Goal: Task Accomplishment & Management: Complete application form

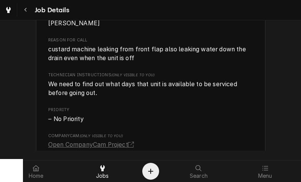
scroll to position [627, 0]
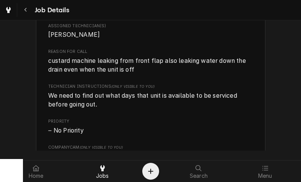
click at [28, 11] on div "Navigate back" at bounding box center [26, 10] width 8 height 8
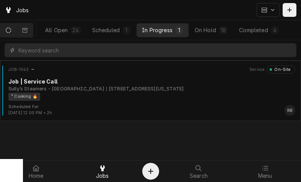
click at [247, 99] on div "² Cooking 🔥" at bounding box center [148, 97] width 281 height 8
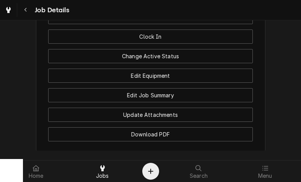
scroll to position [869, 0]
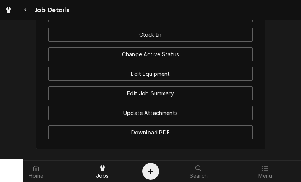
click at [194, 92] on button "Edit Job Summary" at bounding box center [150, 93] width 205 height 14
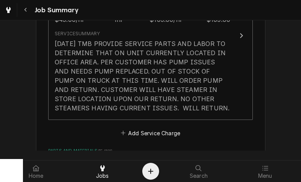
scroll to position [265, 0]
click at [231, 97] on button "Short Description Labor - Standard - Incurred Service Dates Sep 11, 2025 - Sep …" at bounding box center [150, 36] width 205 height 168
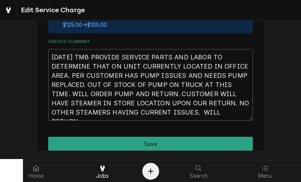
scroll to position [270, 0]
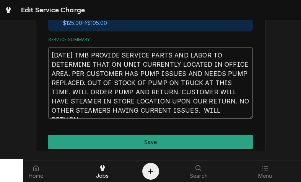
click at [235, 110] on textarea "9/23/25 TMB PROVIDE SERVICE PARTS AND LABOR TO DETERMINE THAT ON UNIT CURRENTLY…" at bounding box center [150, 82] width 205 height 71
type textarea "x"
type textarea "9/23/25 TMB PROVIDE SERVICE PARTS AND LABOR TO DETERMINE THAT ON UNIT CURRENTLY…"
type textarea "x"
type textarea "9/23/25 TMB PROVIDE SERVICE PARTS AND LABOR TO DETERMINE THAT ON UNIT CURRENTLY…"
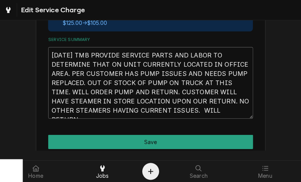
type textarea "x"
type textarea "9/23/25 TMB PROVIDE SERVICE PARTS AND LABOR TO DETERMINE THAT ON UNIT CURRENTLY…"
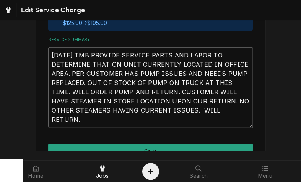
type textarea "x"
type textarea "9/23/25 TMB PROVIDE SERVICE PARTS AND LABOR TO DETERMINE THAT ON UNIT CURRENTLY…"
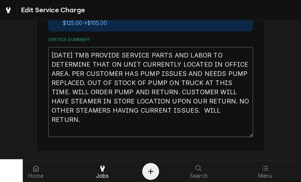
type textarea "x"
type textarea "9/23/25 TMB PROVIDE SERVICE PARTS AND LABOR TO DETERMINE THAT ON UNIT CURRENTLY…"
type textarea "x"
type textarea "9/23/25 TMB PROVIDE SERVICE PARTS AND LABOR TO DETERMINE THAT ON UNIT CURRENTLY…"
type textarea "x"
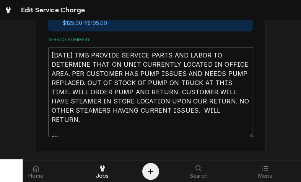
type textarea "9/23/25 TMB PROVIDE SERVICE PARTS AND LABOR TO DETERMINE THAT ON UNIT CURRENTLY…"
type textarea "x"
type textarea "9/23/25 TMB PROVIDE SERVICE PARTS AND LABOR TO DETERMINE THAT ON UNIT CURRENTLY…"
type textarea "x"
type textarea "9/23/25 TMB PROVIDE SERVICE PARTS AND LABOR TO DETERMINE THAT ON UNIT CURRENTLY…"
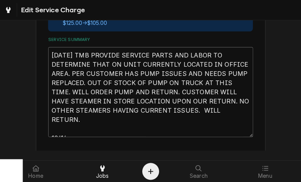
type textarea "x"
type textarea "9/23/25 TMB PROVIDE SERVICE PARTS AND LABOR TO DETERMINE THAT ON UNIT CURRENTLY…"
type textarea "x"
type textarea "9/23/25 TMB PROVIDE SERVICE PARTS AND LABOR TO DETERMINE THAT ON UNIT CURRENTLY…"
type textarea "x"
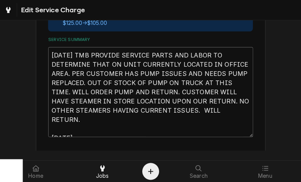
type textarea "9/23/25 TMB PROVIDE SERVICE PARTS AND LABOR TO DETERMINE THAT ON UNIT CURRENTLY…"
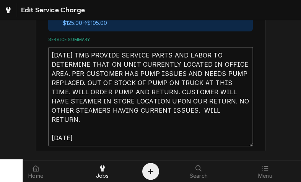
type textarea "x"
type textarea "9/23/25 TMB PROVIDE SERVICE PARTS AND LABOR TO DETERMINE THAT ON UNIT CURRENTLY…"
type textarea "x"
type textarea "9/23/25 TMB PROVIDE SERVICE PARTS AND LABOR TO DETERMINE THAT ON UNIT CURRENTLY…"
type textarea "x"
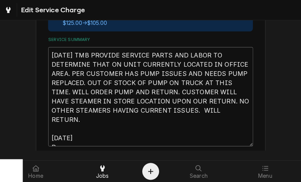
type textarea "9/23/25 TMB PROVIDE SERVICE PARTS AND LABOR TO DETERMINE THAT ON UNIT CURRENTLY…"
type textarea "x"
type textarea "9/23/25 TMB PROVIDE SERVICE PARTS AND LABOR TO DETERMINE THAT ON UNIT CURRENTLY…"
type textarea "x"
type textarea "9/23/25 TMB PROVIDE SERVICE PARTS AND LABOR TO DETERMINE THAT ON UNIT CURRENTLY…"
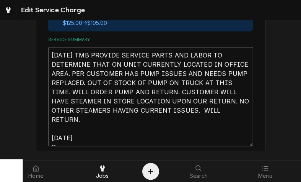
type textarea "x"
type textarea "9/23/25 TMB PROVIDE SERVICE PARTS AND LABOR TO DETERMINE THAT ON UNIT CURRENTLY…"
type textarea "x"
type textarea "9/23/25 TMB PROVIDE SERVICE PARTS AND LABOR TO DETERMINE THAT ON UNIT CURRENTLY…"
type textarea "x"
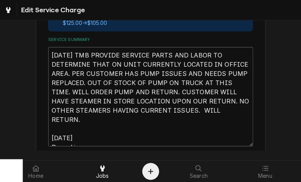
type textarea "9/23/25 TMB PROVIDE SERVICE PARTS AND LABOR TO DETERMINE THAT ON UNIT CURRENTLY…"
type textarea "x"
type textarea "9/23/25 TMB PROVIDE SERVICE PARTS AND LABOR TO DETERMINE THAT ON UNIT CURRENTLY…"
type textarea "x"
type textarea "9/23/25 TMB PROVIDE SERVICE PARTS AND LABOR TO DETERMINE THAT ON UNIT CURRENTLY…"
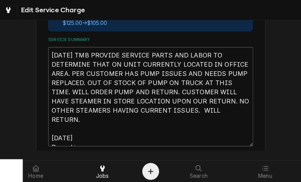
type textarea "x"
type textarea "9/23/25 TMB PROVIDE SERVICE PARTS AND LABOR TO DETERMINE THAT ON UNIT CURRENTLY…"
type textarea "x"
type textarea "9/23/25 TMB PROVIDE SERVICE PARTS AND LABOR TO DETERMINE THAT ON UNIT CURRENTLY…"
type textarea "x"
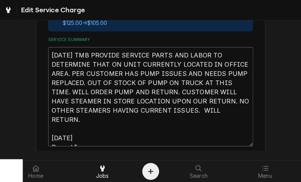
type textarea "9/23/25 TMB PROVIDE SERVICE PARTS AND LABOR TO DETERMINE THAT ON UNIT CURRENTLY…"
type textarea "x"
type textarea "9/23/25 TMB PROVIDE SERVICE PARTS AND LABOR TO DETERMINE THAT ON UNIT CURRENTLY…"
type textarea "x"
type textarea "9/23/25 TMB PROVIDE SERVICE PARTS AND LABOR TO DETERMINE THAT ON UNIT CURRENTLY…"
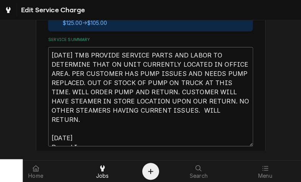
type textarea "x"
type textarea "9/23/25 TMB PROVIDE SERVICE PARTS AND LABOR TO DETERMINE THAT ON UNIT CURRENTLY…"
type textarea "x"
type textarea "9/23/25 TMB PROVIDE SERVICE PARTS AND LABOR TO DETERMINE THAT ON UNIT CURRENTLY…"
type textarea "x"
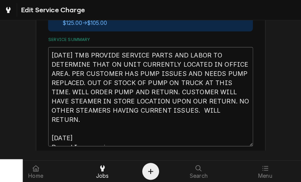
type textarea "9/23/25 TMB PROVIDE SERVICE PARTS AND LABOR TO DETERMINE THAT ON UNIT CURRENTLY…"
type textarea "x"
type textarea "9/23/25 TMB PROVIDE SERVICE PARTS AND LABOR TO DETERMINE THAT ON UNIT CURRENTLY…"
type textarea "x"
type textarea "9/23/25 TMB PROVIDE SERVICE PARTS AND LABOR TO DETERMINE THAT ON UNIT CURRENTLY…"
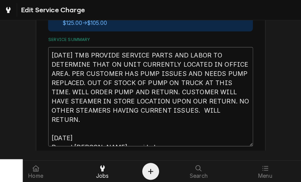
type textarea "x"
type textarea "9/23/25 TMB PROVIDE SERVICE PARTS AND LABOR TO DETERMINE THAT ON UNIT CURRENTLY…"
type textarea "x"
type textarea "9/23/25 TMB PROVIDE SERVICE PARTS AND LABOR TO DETERMINE THAT ON UNIT CURRENTLY…"
type textarea "x"
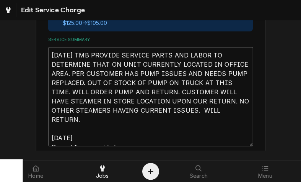
type textarea "9/23/25 TMB PROVIDE SERVICE PARTS AND LABOR TO DETERMINE THAT ON UNIT CURRENTLY…"
type textarea "x"
type textarea "9/23/25 TMB PROVIDE SERVICE PARTS AND LABOR TO DETERMINE THAT ON UNIT CURRENTLY…"
type textarea "x"
type textarea "9/23/25 TMB PROVIDE SERVICE PARTS AND LABOR TO DETERMINE THAT ON UNIT CURRENTLY…"
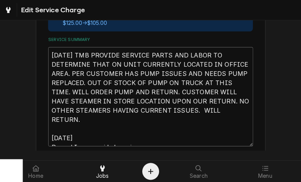
type textarea "x"
type textarea "9/23/25 TMB PROVIDE SERVICE PARTS AND LABOR TO DETERMINE THAT ON UNIT CURRENTLY…"
type textarea "x"
type textarea "9/23/25 TMB PROVIDE SERVICE PARTS AND LABOR TO DETERMINE THAT ON UNIT CURRENTLY…"
type textarea "x"
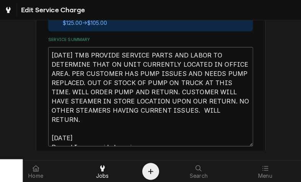
type textarea "9/23/25 TMB PROVIDE SERVICE PARTS AND LABOR TO DETERMINE THAT ON UNIT CURRENTLY…"
type textarea "x"
type textarea "9/23/25 TMB PROVIDE SERVICE PARTS AND LABOR TO DETERMINE THAT ON UNIT CURRENTLY…"
type textarea "x"
type textarea "9/23/25 TMB PROVIDE SERVICE PARTS AND LABOR TO DETERMINE THAT ON UNIT CURRENTLY…"
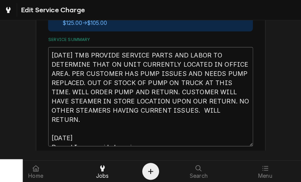
type textarea "x"
type textarea "9/23/25 TMB PROVIDE SERVICE PARTS AND LABOR TO DETERMINE THAT ON UNIT CURRENTLY…"
type textarea "x"
type textarea "9/23/25 TMB PROVIDE SERVICE PARTS AND LABOR TO DETERMINE THAT ON UNIT CURRENTLY…"
type textarea "x"
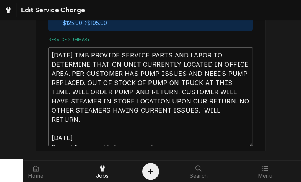
type textarea "9/23/25 TMB PROVIDE SERVICE PARTS AND LABOR TO DETERMINE THAT ON UNIT CURRENTLY…"
type textarea "x"
type textarea "9/23/25 TMB PROVIDE SERVICE PARTS AND LABOR TO DETERMINE THAT ON UNIT CURRENTLY…"
type textarea "x"
type textarea "9/23/25 TMB PROVIDE SERVICE PARTS AND LABOR TO DETERMINE THAT ON UNIT CURRENTLY…"
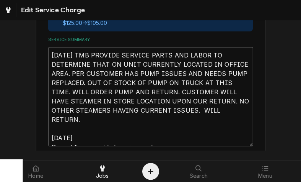
type textarea "x"
type textarea "9/23/25 TMB PROVIDE SERVICE PARTS AND LABOR TO DETERMINE THAT ON UNIT CURRENTLY…"
type textarea "x"
type textarea "9/23/25 TMB PROVIDE SERVICE PARTS AND LABOR TO DETERMINE THAT ON UNIT CURRENTLY…"
type textarea "x"
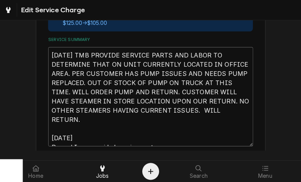
type textarea "9/23/25 TMB PROVIDE SERVICE PARTS AND LABOR TO DETERMINE THAT ON UNIT CURRENTLY…"
type textarea "x"
type textarea "9/23/25 TMB PROVIDE SERVICE PARTS AND LABOR TO DETERMINE THAT ON UNIT CURRENTLY…"
type textarea "x"
type textarea "9/23/25 TMB PROVIDE SERVICE PARTS AND LABOR TO DETERMINE THAT ON UNIT CURRENTLY…"
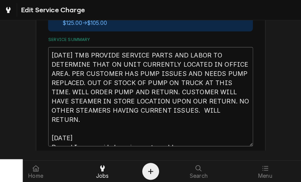
type textarea "x"
type textarea "9/23/25 TMB PROVIDE SERVICE PARTS AND LABOR TO DETERMINE THAT ON UNIT CURRENTLY…"
type textarea "x"
type textarea "9/23/25 TMB PROVIDE SERVICE PARTS AND LABOR TO DETERMINE THAT ON UNIT CURRENTLY…"
type textarea "x"
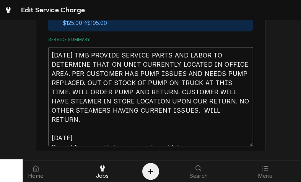
type textarea "9/23/25 TMB PROVIDE SERVICE PARTS AND LABOR TO DETERMINE THAT ON UNIT CURRENTLY…"
type textarea "x"
type textarea "9/23/25 TMB PROVIDE SERVICE PARTS AND LABOR TO DETERMINE THAT ON UNIT CURRENTLY…"
click at [60, 138] on textarea "9/23/25 TMB PROVIDE SERVICE PARTS AND LABOR TO DETERMINE THAT ON UNIT CURRENTLY…" at bounding box center [150, 96] width 205 height 99
type textarea "x"
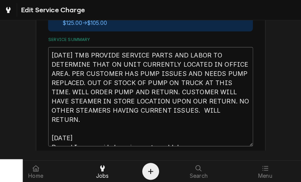
type textarea "9/23/25 TMB PROVIDE SERVICE PARTS AND LABOR TO DETERMINE THAT ON UNIT CURRENTLY…"
type textarea "x"
type textarea "9/23/25 TMB PROVIDE SERVICE PARTS AND LABOR TO DETERMINE THAT ON UNIT CURRENTLY…"
type textarea "x"
type textarea "9/23/25 TMB PROVIDE SERVICE PARTS AND LABOR TO DETERMINE THAT ON UNIT CURRENTLY…"
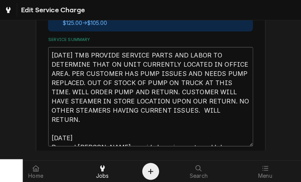
click at [208, 140] on textarea "9/23/25 TMB PROVIDE SERVICE PARTS AND LABOR TO DETERMINE THAT ON UNIT CURRENTLY…" at bounding box center [150, 96] width 205 height 99
type textarea "x"
type textarea "9/23/25 TMB PROVIDE SERVICE PARTS AND LABOR TO DETERMINE THAT ON UNIT CURRENTLY…"
type textarea "x"
type textarea "9/23/25 TMB PROVIDE SERVICE PARTS AND LABOR TO DETERMINE THAT ON UNIT CURRENTLY…"
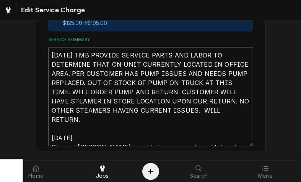
type textarea "x"
type textarea "9/23/25 TMB PROVIDE SERVICE PARTS AND LABOR TO DETERMINE THAT ON UNIT CURRENTLY…"
type textarea "x"
type textarea "9/23/25 TMB PROVIDE SERVICE PARTS AND LABOR TO DETERMINE THAT ON UNIT CURRENTLY…"
type textarea "x"
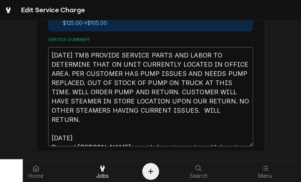
type textarea "9/23/25 TMB PROVIDE SERVICE PARTS AND LABOR TO DETERMINE THAT ON UNIT CURRENTLY…"
type textarea "x"
type textarea "9/23/25 TMB PROVIDE SERVICE PARTS AND LABOR TO DETERMINE THAT ON UNIT CURRENTLY…"
type textarea "x"
type textarea "9/23/25 TMB PROVIDE SERVICE PARTS AND LABOR TO DETERMINE THAT ON UNIT CURRENTLY…"
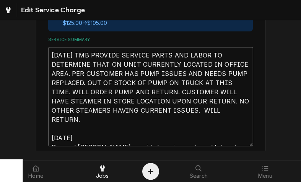
type textarea "x"
type textarea "9/23/25 TMB PROVIDE SERVICE PARTS AND LABOR TO DETERMINE THAT ON UNIT CURRENTLY…"
type textarea "x"
type textarea "9/23/25 TMB PROVIDE SERVICE PARTS AND LABOR TO DETERMINE THAT ON UNIT CURRENTLY…"
type textarea "x"
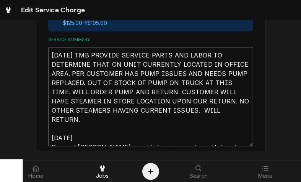
type textarea "9/23/25 TMB PROVIDE SERVICE PARTS AND LABOR TO DETERMINE THAT ON UNIT CURRENTLY…"
type textarea "x"
type textarea "9/23/25 TMB PROVIDE SERVICE PARTS AND LABOR TO DETERMINE THAT ON UNIT CURRENTLY…"
type textarea "x"
type textarea "9/23/25 TMB PROVIDE SERVICE PARTS AND LABOR TO DETERMINE THAT ON UNIT CURRENTLY…"
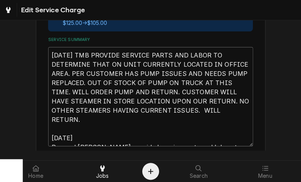
type textarea "x"
type textarea "9/23/25 TMB PROVIDE SERVICE PARTS AND LABOR TO DETERMINE THAT ON UNIT CURRENTLY…"
type textarea "x"
type textarea "9/23/25 TMB PROVIDE SERVICE PARTS AND LABOR TO DETERMINE THAT ON UNIT CURRENTLY…"
type textarea "x"
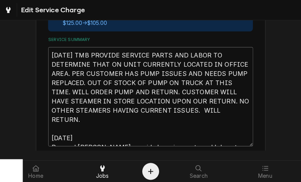
type textarea "9/23/25 TMB PROVIDE SERVICE PARTS AND LABOR TO DETERMINE THAT ON UNIT CURRENTLY…"
type textarea "x"
type textarea "9/23/25 TMB PROVIDE SERVICE PARTS AND LABOR TO DETERMINE THAT ON UNIT CURRENTLY…"
type textarea "x"
type textarea "9/23/25 TMB PROVIDE SERVICE PARTS AND LABOR TO DETERMINE THAT ON UNIT CURRENTLY…"
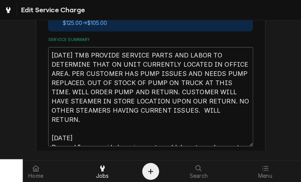
type textarea "x"
type textarea "9/23/25 TMB PROVIDE SERVICE PARTS AND LABOR TO DETERMINE THAT ON UNIT CURRENTLY…"
type textarea "x"
type textarea "9/23/25 TMB PROVIDE SERVICE PARTS AND LABOR TO DETERMINE THAT ON UNIT CURRENTLY…"
type textarea "x"
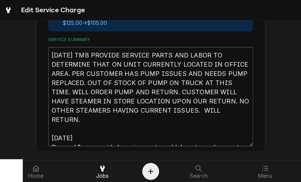
type textarea "9/23/25 TMB PROVIDE SERVICE PARTS AND LABOR TO DETERMINE THAT ON UNIT CURRENTLY…"
type textarea "x"
type textarea "9/23/25 TMB PROVIDE SERVICE PARTS AND LABOR TO DETERMINE THAT ON UNIT CURRENTLY…"
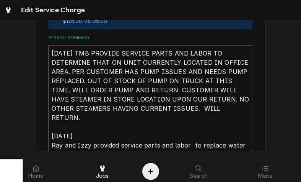
type textarea "x"
type textarea "9/23/25 TMB PROVIDE SERVICE PARTS AND LABOR TO DETERMINE THAT ON UNIT CURRENTLY…"
type textarea "x"
type textarea "9/23/25 TMB PROVIDE SERVICE PARTS AND LABOR TO DETERMINE THAT ON UNIT CURRENTLY…"
type textarea "x"
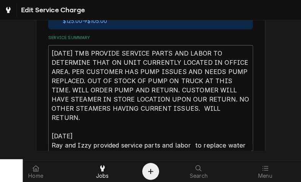
type textarea "9/23/25 TMB PROVIDE SERVICE PARTS AND LABOR TO DETERMINE THAT ON UNIT CURRENTLY…"
type textarea "x"
type textarea "9/23/25 TMB PROVIDE SERVICE PARTS AND LABOR TO DETERMINE THAT ON UNIT CURRENTLY…"
type textarea "x"
type textarea "9/23/25 TMB PROVIDE SERVICE PARTS AND LABOR TO DETERMINE THAT ON UNIT CURRENTLY…"
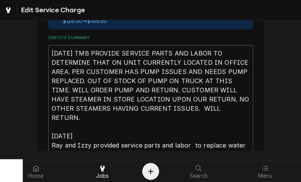
type textarea "x"
type textarea "9/23/25 TMB PROVIDE SERVICE PARTS AND LABOR TO DETERMINE THAT ON UNIT CURRENTLY…"
type textarea "x"
type textarea "9/23/25 TMB PROVIDE SERVICE PARTS AND LABOR TO DETERMINE THAT ON UNIT CURRENTLY…"
type textarea "x"
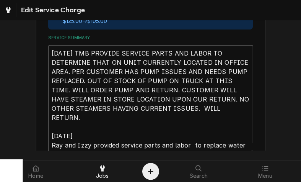
type textarea "9/23/25 TMB PROVIDE SERVICE PARTS AND LABOR TO DETERMINE THAT ON UNIT CURRENTLY…"
type textarea "x"
type textarea "9/23/25 TMB PROVIDE SERVICE PARTS AND LABOR TO DETERMINE THAT ON UNIT CURRENTLY…"
type textarea "x"
type textarea "9/23/25 TMB PROVIDE SERVICE PARTS AND LABOR TO DETERMINE THAT ON UNIT CURRENTLY…"
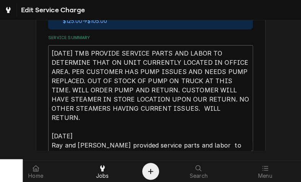
type textarea "x"
type textarea "9/23/25 TMB PROVIDE SERVICE PARTS AND LABOR TO DETERMINE THAT ON UNIT CURRENTLY…"
type textarea "x"
type textarea "9/23/25 TMB PROVIDE SERVICE PARTS AND LABOR TO DETERMINE THAT ON UNIT CURRENTLY…"
type textarea "x"
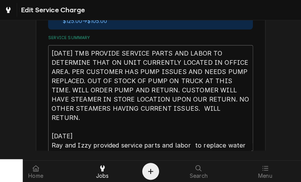
type textarea "9/23/25 TMB PROVIDE SERVICE PARTS AND LABOR TO DETERMINE THAT ON UNIT CURRENTLY…"
type textarea "x"
type textarea "9/23/25 TMB PROVIDE SERVICE PARTS AND LABOR TO DETERMINE THAT ON UNIT CURRENTLY…"
type textarea "x"
type textarea "9/23/25 TMB PROVIDE SERVICE PARTS AND LABOR TO DETERMINE THAT ON UNIT CURRENTLY…"
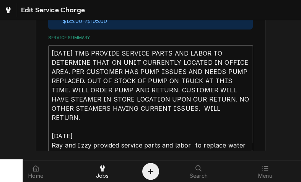
type textarea "x"
type textarea "9/23/25 TMB PROVIDE SERVICE PARTS AND LABOR TO DETERMINE THAT ON UNIT CURRENTLY…"
type textarea "x"
type textarea "9/23/25 TMB PROVIDE SERVICE PARTS AND LABOR TO DETERMINE THAT ON UNIT CURRENTLY…"
type textarea "x"
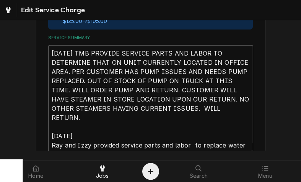
type textarea "9/23/25 TMB PROVIDE SERVICE PARTS AND LABOR TO DETERMINE THAT ON UNIT CURRENTLY…"
type textarea "x"
type textarea "9/23/25 TMB PROVIDE SERVICE PARTS AND LABOR TO DETERMINE THAT ON UNIT CURRENTLY…"
type textarea "x"
type textarea "9/23/25 TMB PROVIDE SERVICE PARTS AND LABOR TO DETERMINE THAT ON UNIT CURRENTLY…"
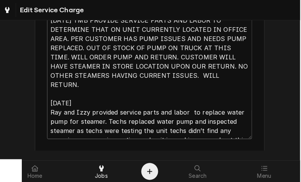
scroll to position [0, 0]
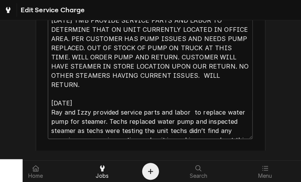
click at [84, 132] on textarea "9/23/25 TMB PROVIDE SERVICE PARTS AND LABOR TO DETERMINE THAT ON UNIT CURRENTLY…" at bounding box center [150, 75] width 205 height 127
click at [84, 129] on textarea "9/23/25 TMB PROVIDE SERVICE PARTS AND LABOR TO DETERMINE THAT ON UNIT CURRENTLY…" at bounding box center [150, 75] width 205 height 127
click at [234, 130] on textarea "9/23/25 TMB PROVIDE SERVICE PARTS AND LABOR TO DETERMINE THAT ON UNIT CURRENTLY…" at bounding box center [150, 75] width 205 height 127
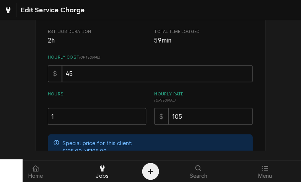
scroll to position [140, 0]
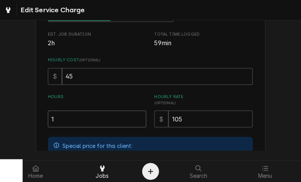
click at [111, 117] on input "1" at bounding box center [97, 118] width 98 height 17
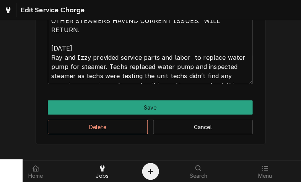
scroll to position [362, 0]
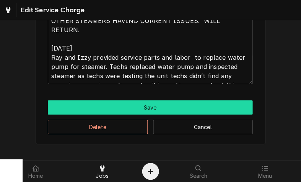
click at [218, 106] on button "Save" at bounding box center [150, 107] width 205 height 14
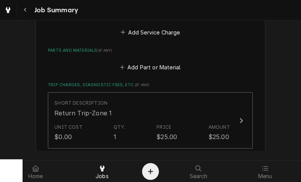
scroll to position [430, 0]
click at [181, 65] on button "Add Part or Material" at bounding box center [150, 67] width 63 height 11
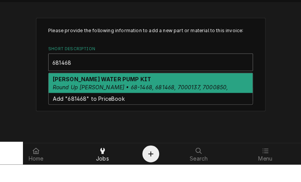
click at [206, 91] on div "AJ ANTUNES WATER PUMP KIT Round Up AJ Antunes • 68-1468, 681468, 7000137, 70008…" at bounding box center [151, 100] width 204 height 20
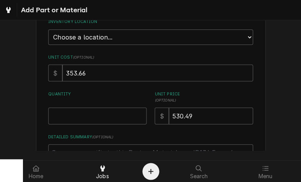
scroll to position [114, 0]
click at [112, 110] on input "Quantity" at bounding box center [97, 115] width 98 height 17
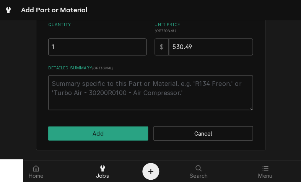
scroll to position [183, 0]
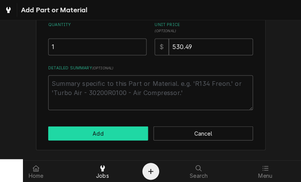
click at [125, 129] on button "Add" at bounding box center [98, 133] width 100 height 14
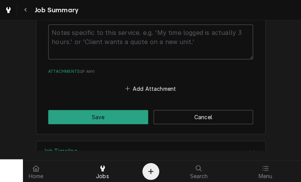
scroll to position [879, 0]
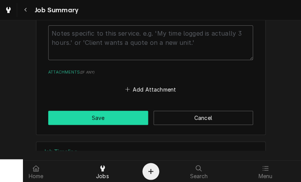
click at [137, 110] on button "Save" at bounding box center [98, 117] width 100 height 14
click at [133, 110] on button "Save" at bounding box center [98, 117] width 100 height 14
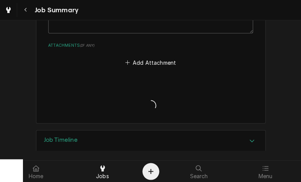
scroll to position [937, 0]
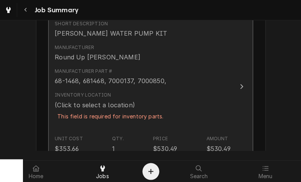
click at [234, 84] on button "Short Description AJ ANTUNES WATER PUMP KIT Manufacturer Round Up AJ Antunes Ma…" at bounding box center [150, 86] width 205 height 147
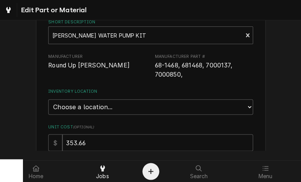
scroll to position [47, 0]
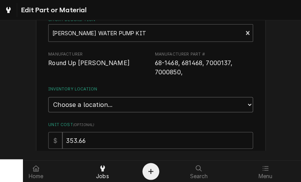
click at [221, 98] on select "Choose a location... Ray's Truck Rich's Truck Todd's Truck Warehouse" at bounding box center [150, 104] width 205 height 15
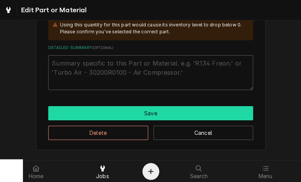
click at [166, 106] on button "Save" at bounding box center [150, 113] width 205 height 14
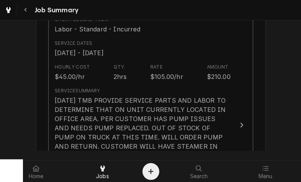
scroll to position [501, 0]
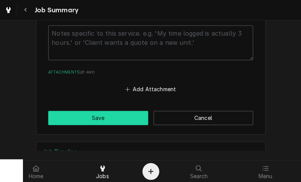
click at [132, 110] on button "Save" at bounding box center [98, 117] width 100 height 14
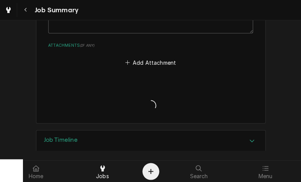
scroll to position [937, 0]
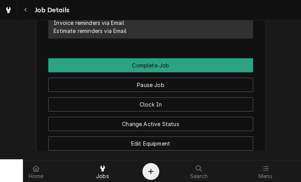
scroll to position [788, 0]
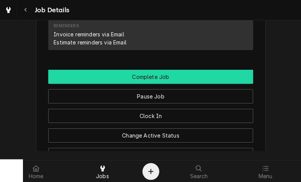
click at [204, 72] on button "Complete Job" at bounding box center [150, 77] width 205 height 14
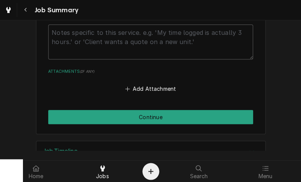
scroll to position [903, 0]
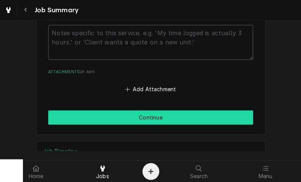
click at [206, 110] on button "Continue" at bounding box center [150, 117] width 205 height 14
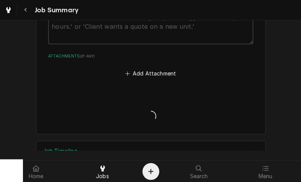
scroll to position [917, 0]
type textarea "x"
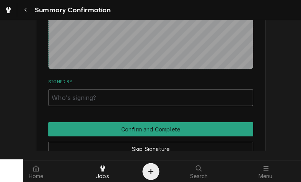
scroll to position [779, 0]
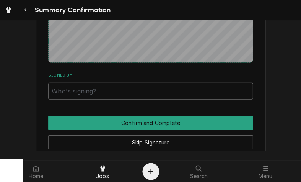
click at [234, 83] on input "Signed By" at bounding box center [150, 91] width 205 height 17
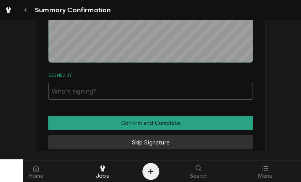
click at [197, 135] on button "Skip Signature" at bounding box center [150, 142] width 205 height 14
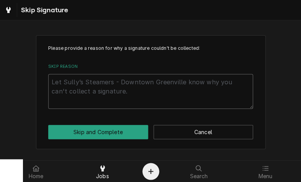
click at [211, 91] on textarea "Skip Reason" at bounding box center [150, 91] width 205 height 35
type textarea "x"
type textarea "N"
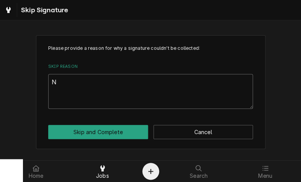
type textarea "x"
type textarea "No"
type textarea "x"
type textarea "Not"
type textarea "x"
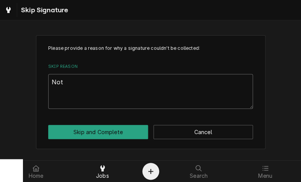
type textarea "Not"
type textarea "x"
type textarea "Not n"
type textarea "x"
type textarea "Not ne"
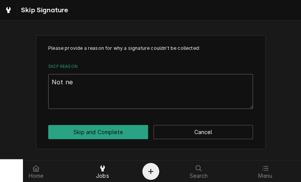
type textarea "x"
type textarea "Not nee"
type textarea "x"
type textarea "Not need"
type textarea "x"
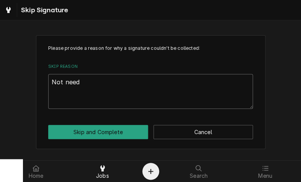
type textarea "Not neede"
type textarea "x"
type textarea "Not needed"
type textarea "x"
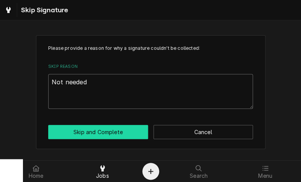
type textarea "Not needed"
click at [112, 130] on button "Skip and Complete" at bounding box center [98, 132] width 100 height 14
type textarea "x"
